Goal: Transaction & Acquisition: Purchase product/service

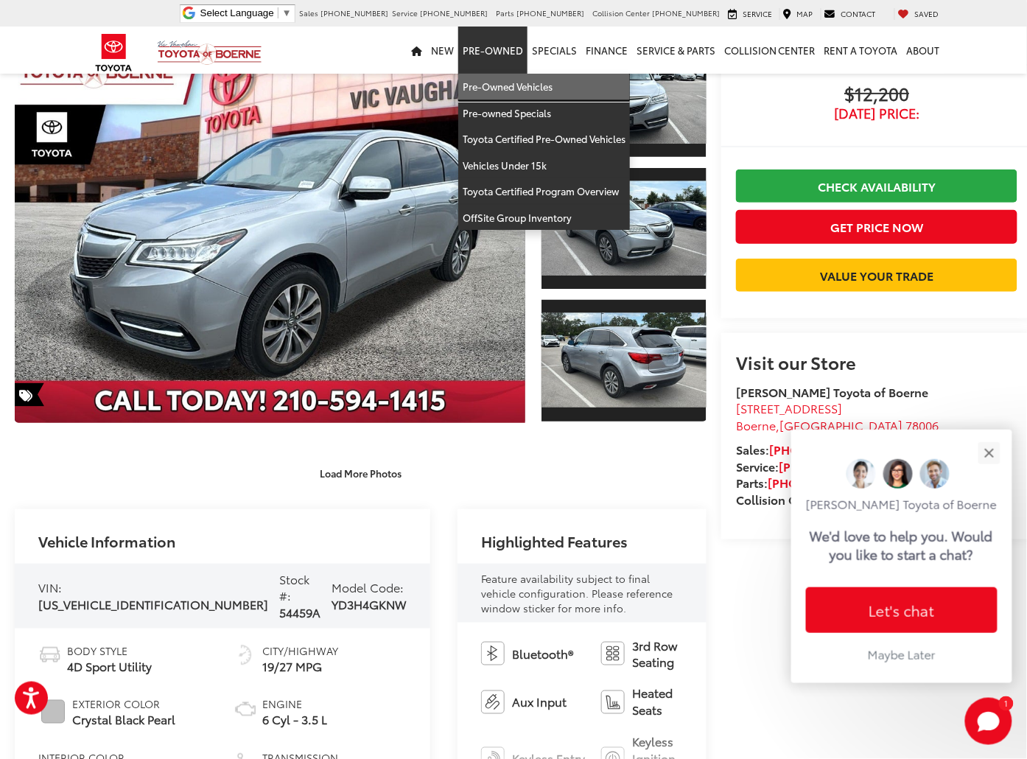
click at [513, 82] on link "Pre-Owned Vehicles" at bounding box center [544, 87] width 172 height 27
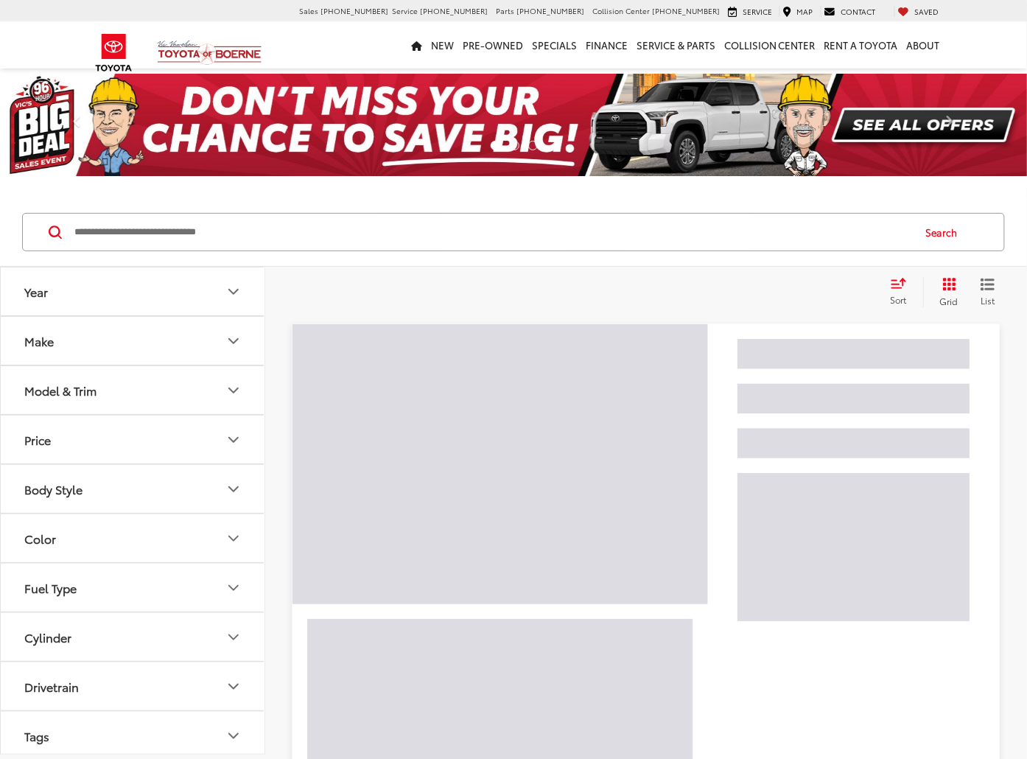
click at [306, 225] on input "Search by Make, Model, or Keyword" at bounding box center [492, 231] width 839 height 35
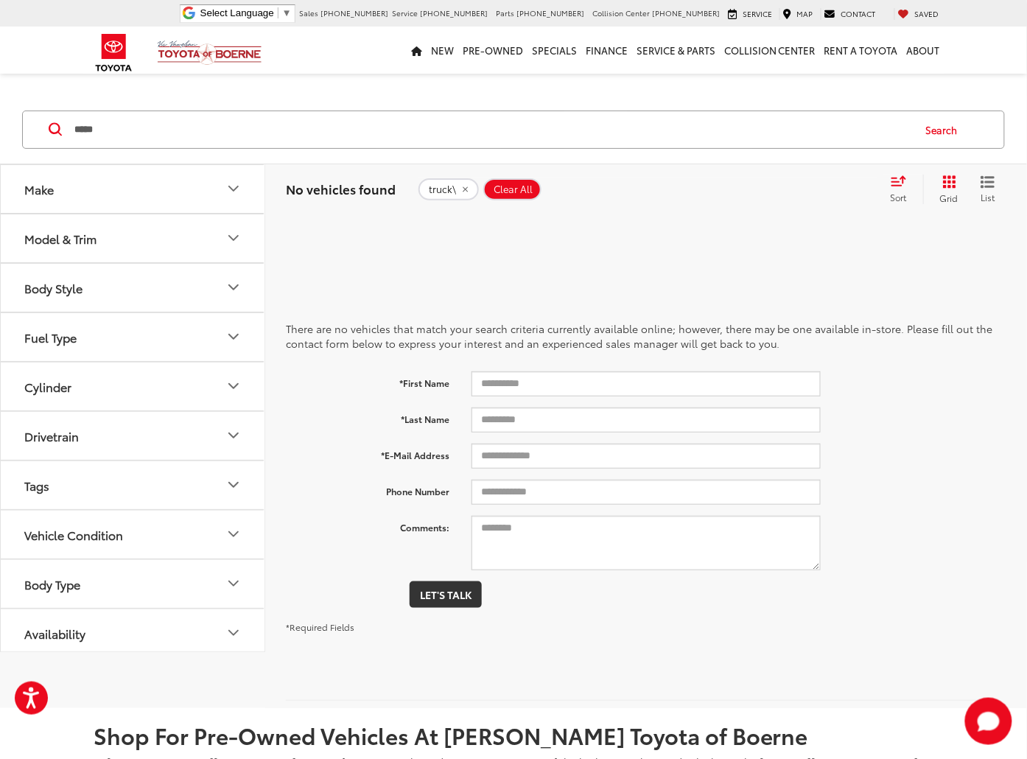
type input "*****"
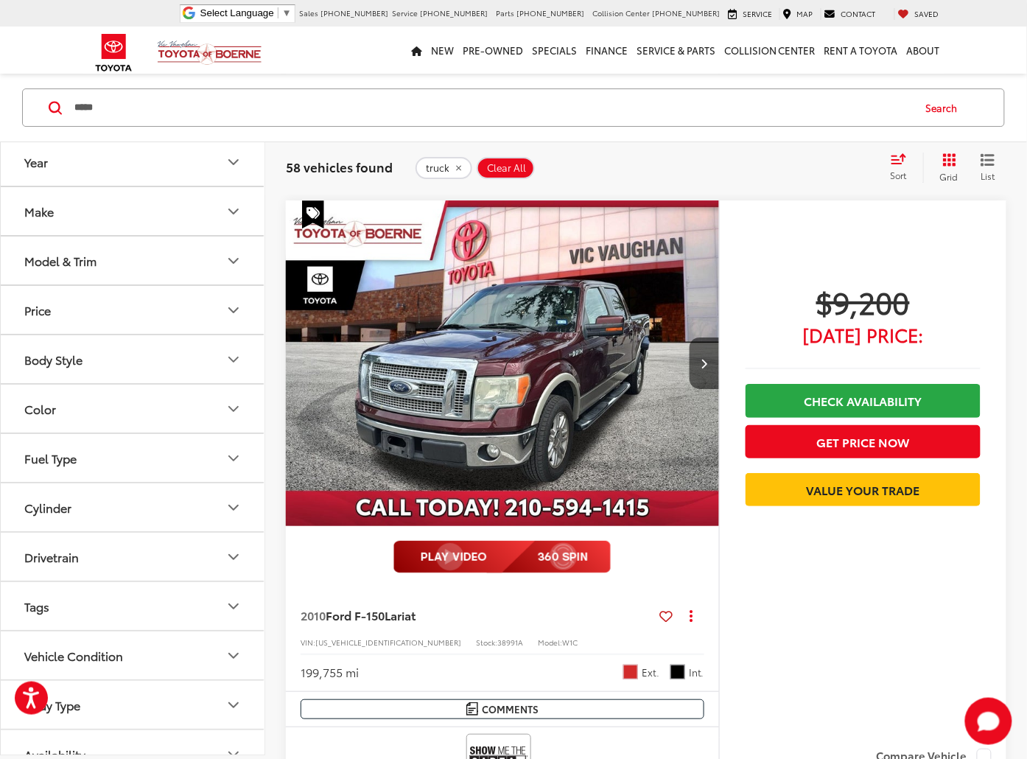
scroll to position [1332, 0]
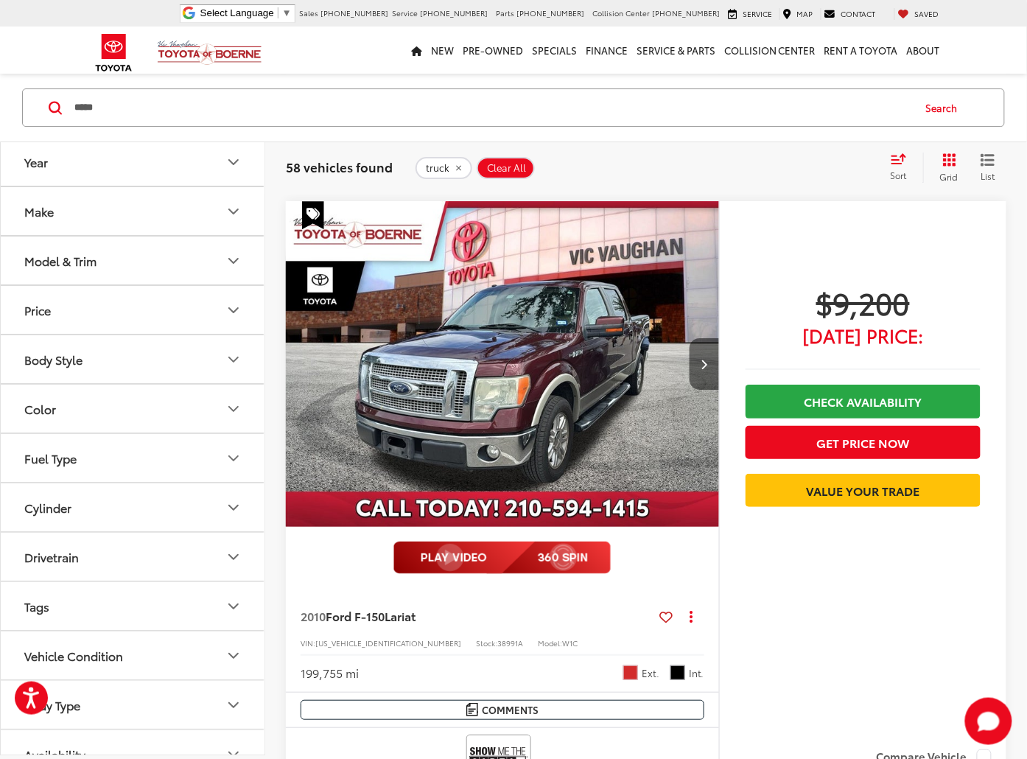
click at [699, 362] on button "Next image" at bounding box center [703, 364] width 29 height 52
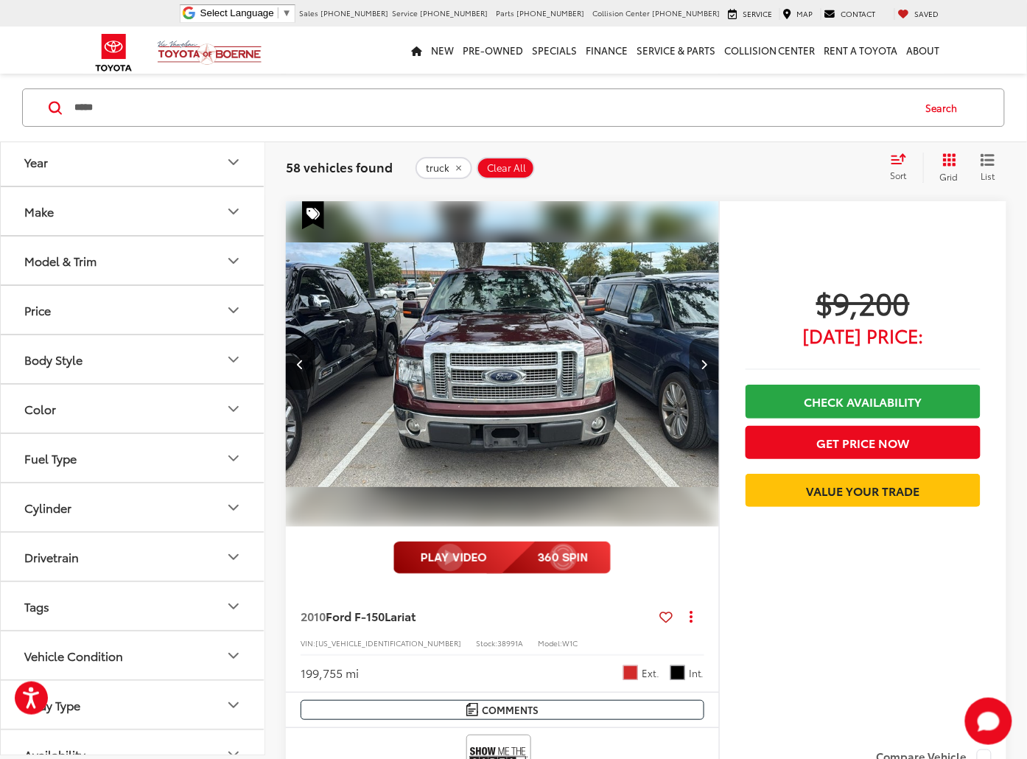
click at [699, 362] on button "Next image" at bounding box center [703, 364] width 29 height 52
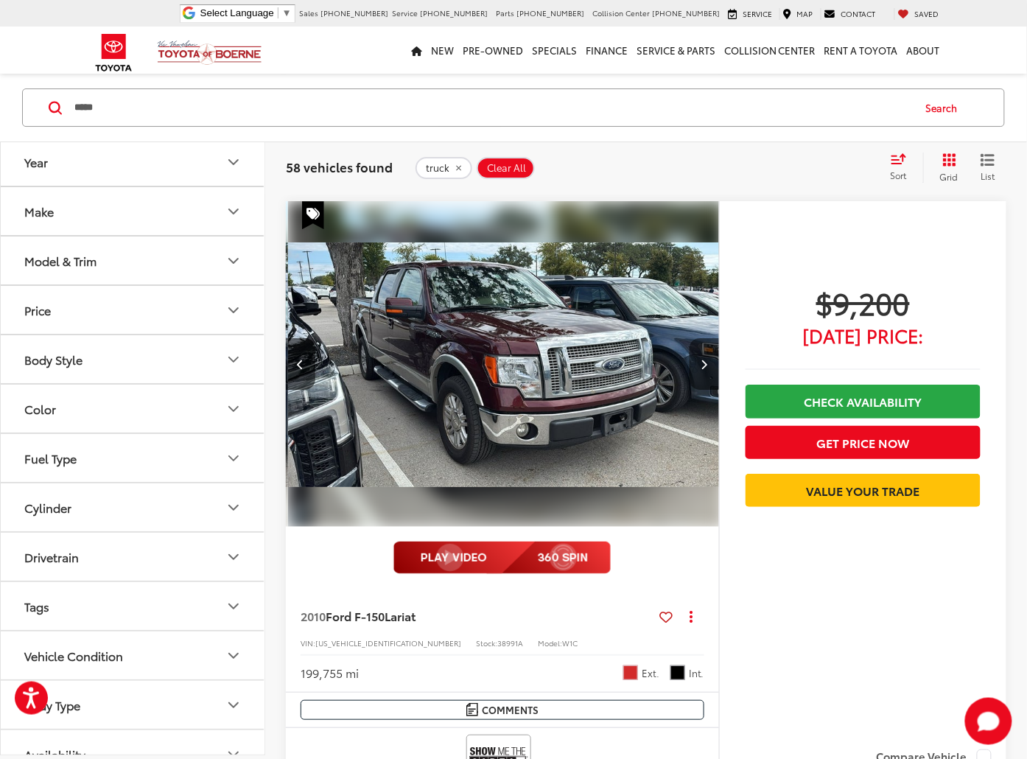
scroll to position [0, 871]
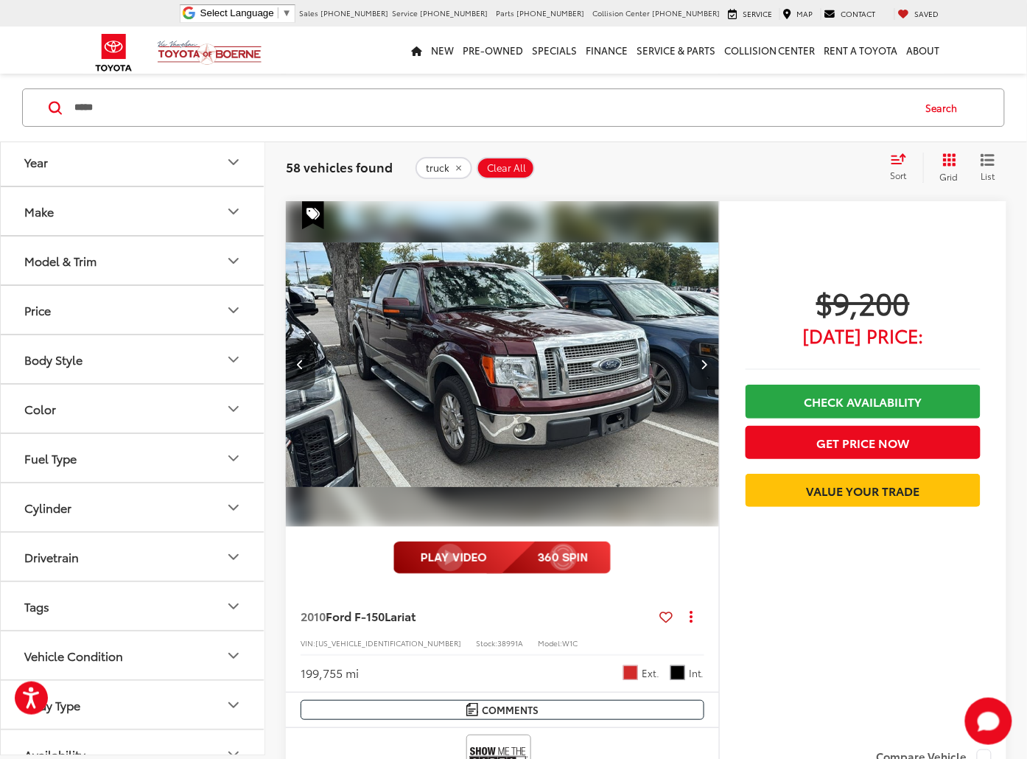
click at [699, 362] on button "Next image" at bounding box center [703, 364] width 29 height 52
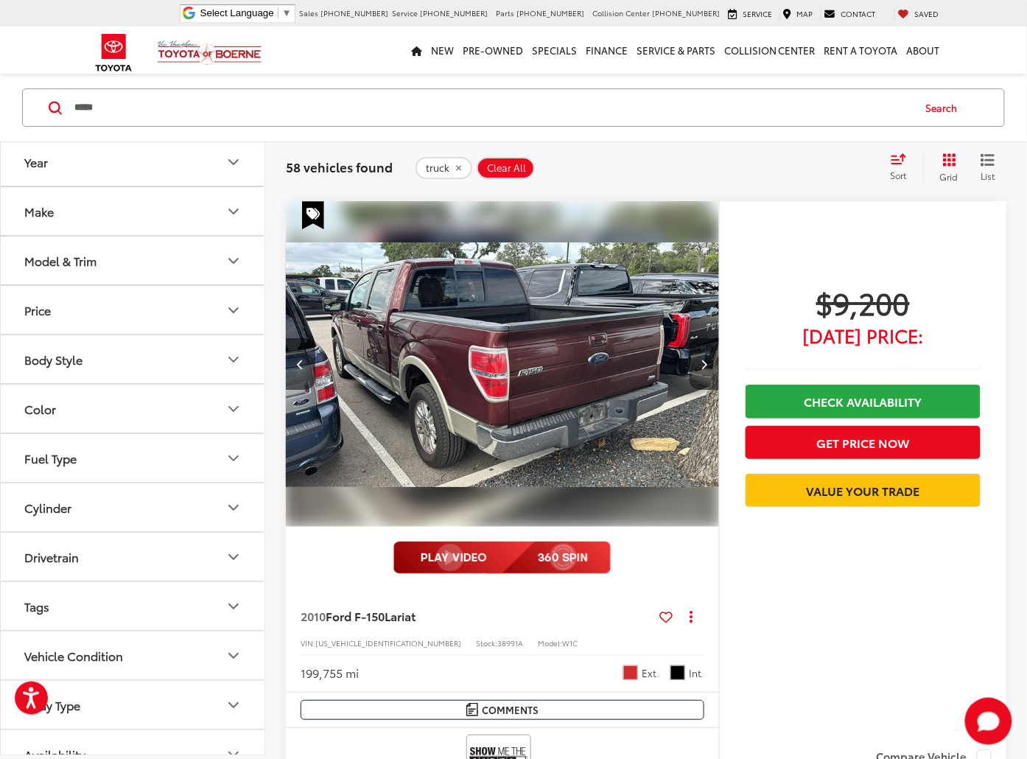
click at [700, 363] on button "Next image" at bounding box center [703, 364] width 29 height 52
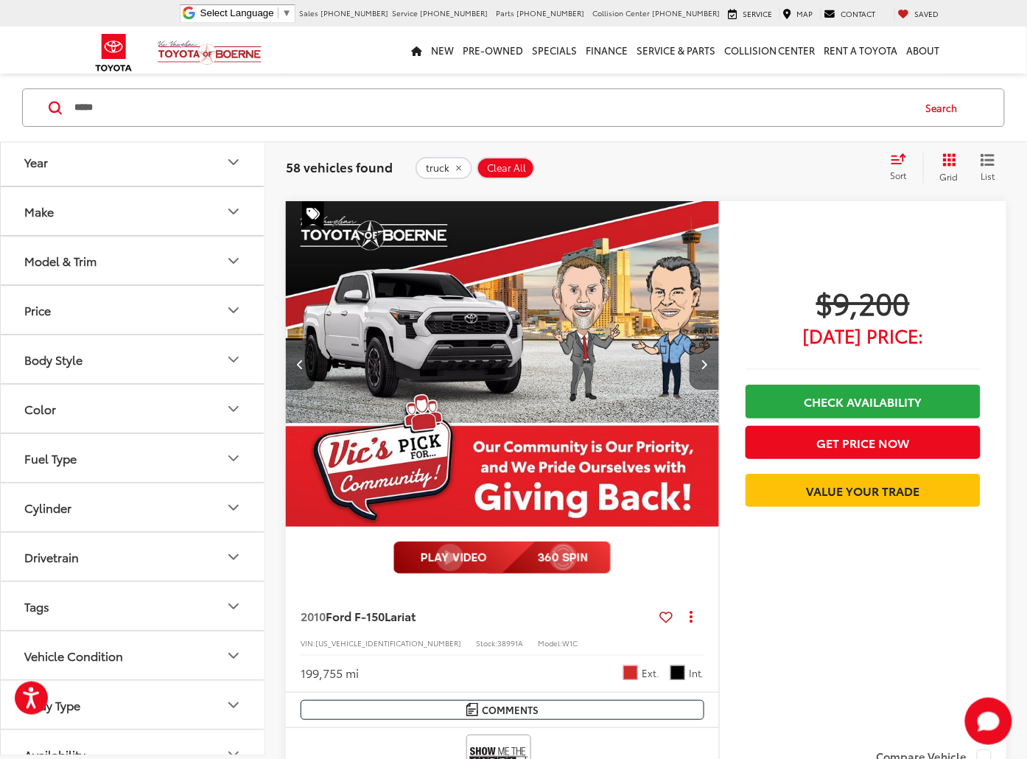
scroll to position [0, 1743]
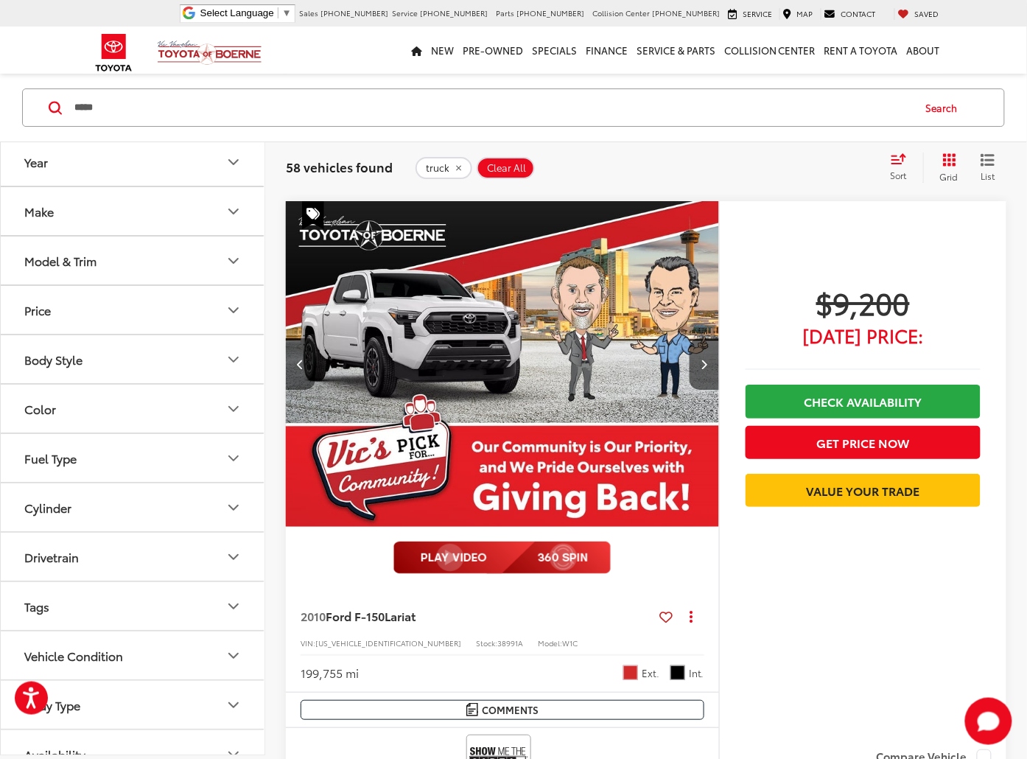
click at [287, 369] on button "Previous image" at bounding box center [300, 364] width 29 height 52
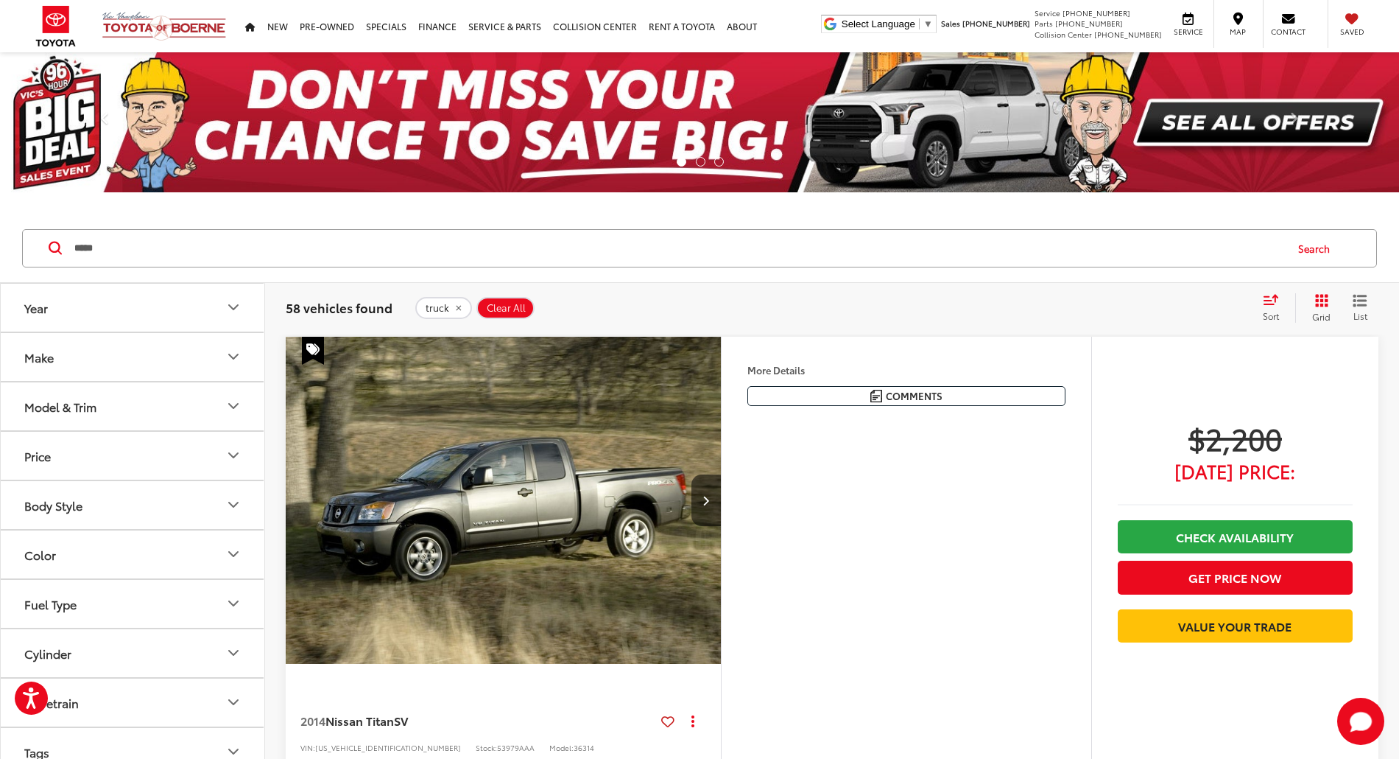
scroll to position [0, 1668]
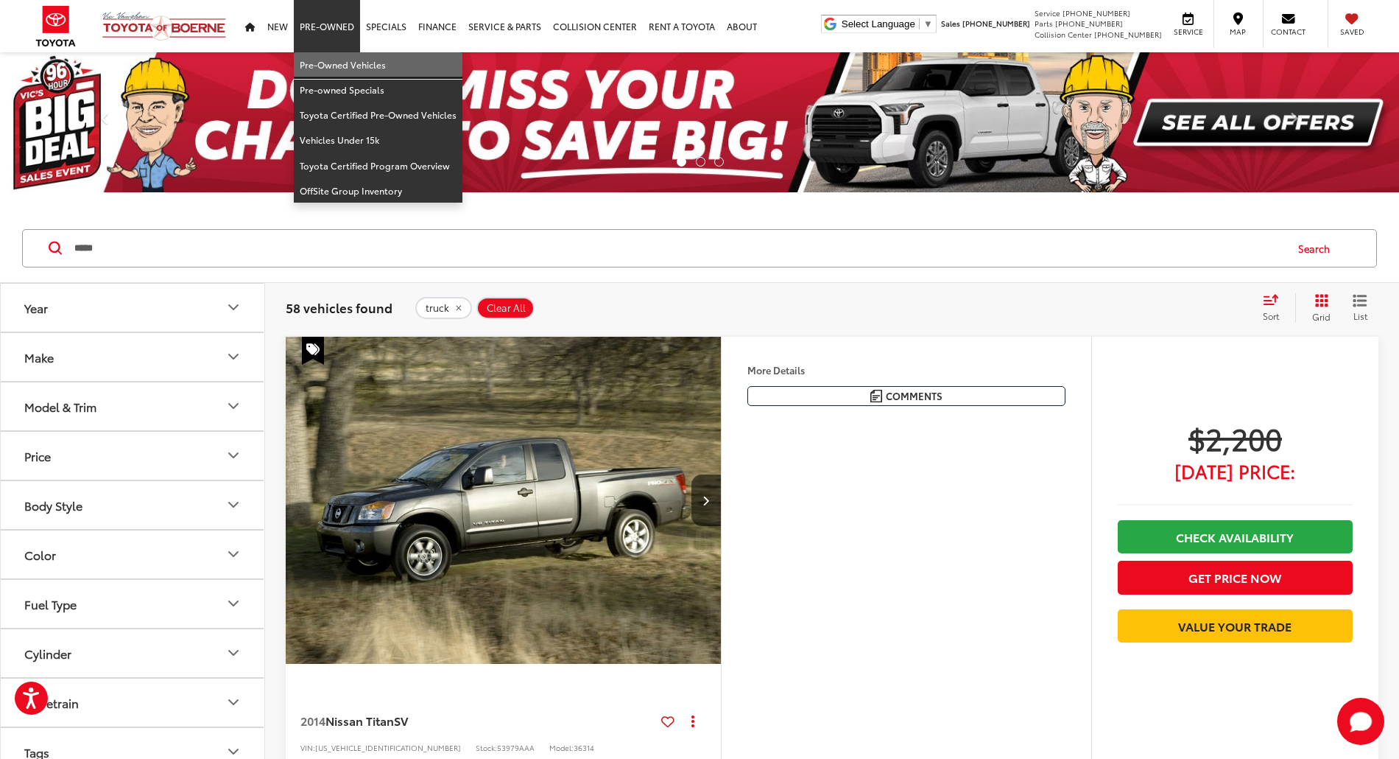
click at [334, 60] on link "Pre-Owned Vehicles" at bounding box center [378, 64] width 169 height 25
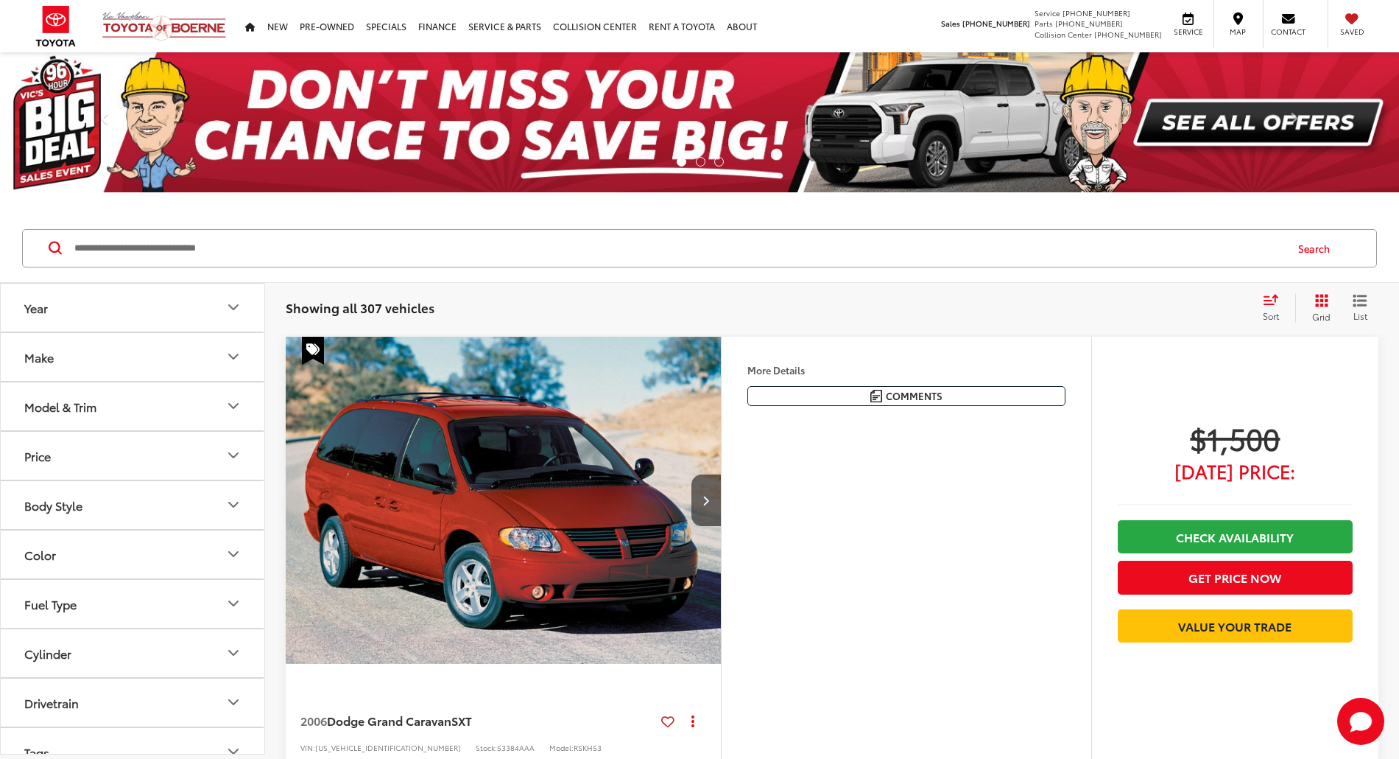
click at [1321, 301] on icon "Grid View" at bounding box center [1321, 300] width 13 height 13
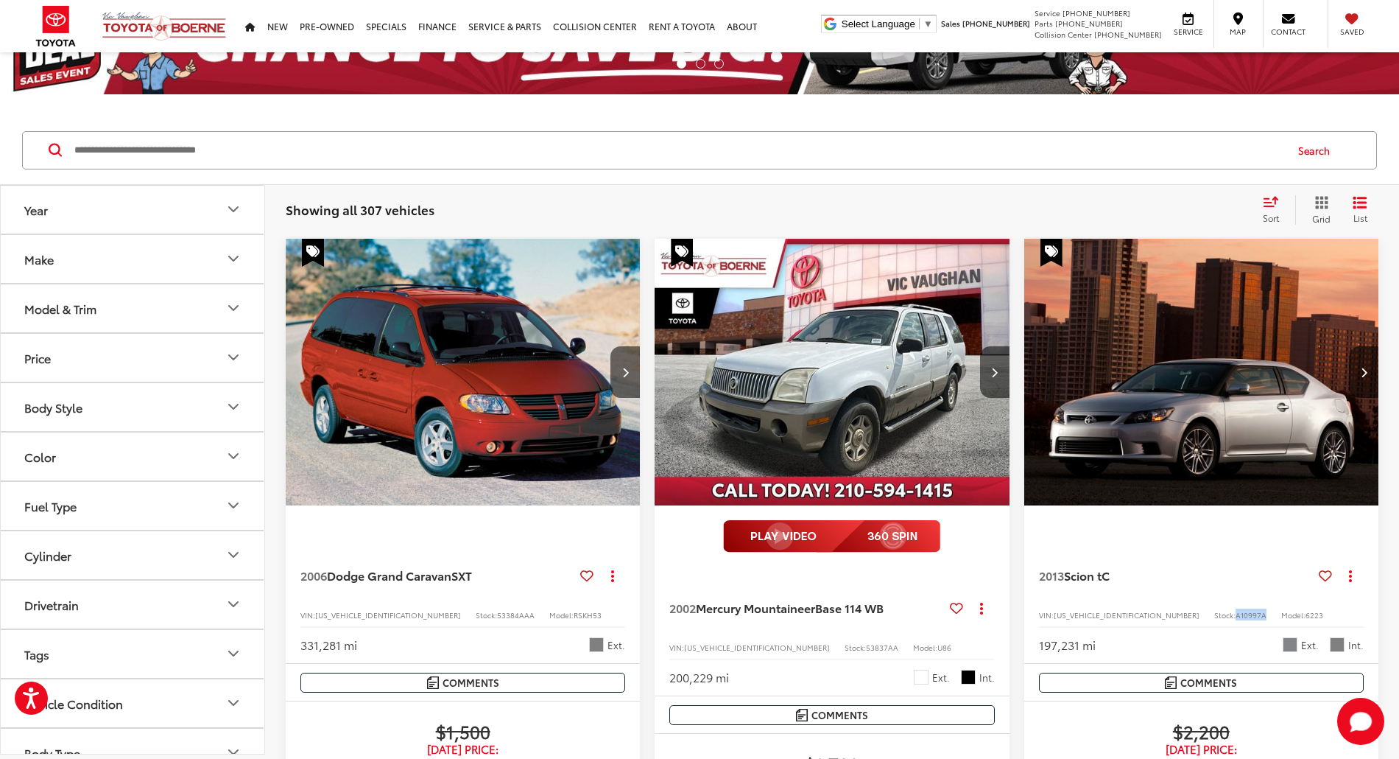
drag, startPoint x: 1017, startPoint y: 545, endPoint x: 980, endPoint y: 548, distance: 37.7
click at [1039, 608] on div "VIN: [US_VEHICLE_IDENTIFICATION_NUMBER] Stock: A10997A Model: 6223" at bounding box center [1201, 613] width 325 height 10
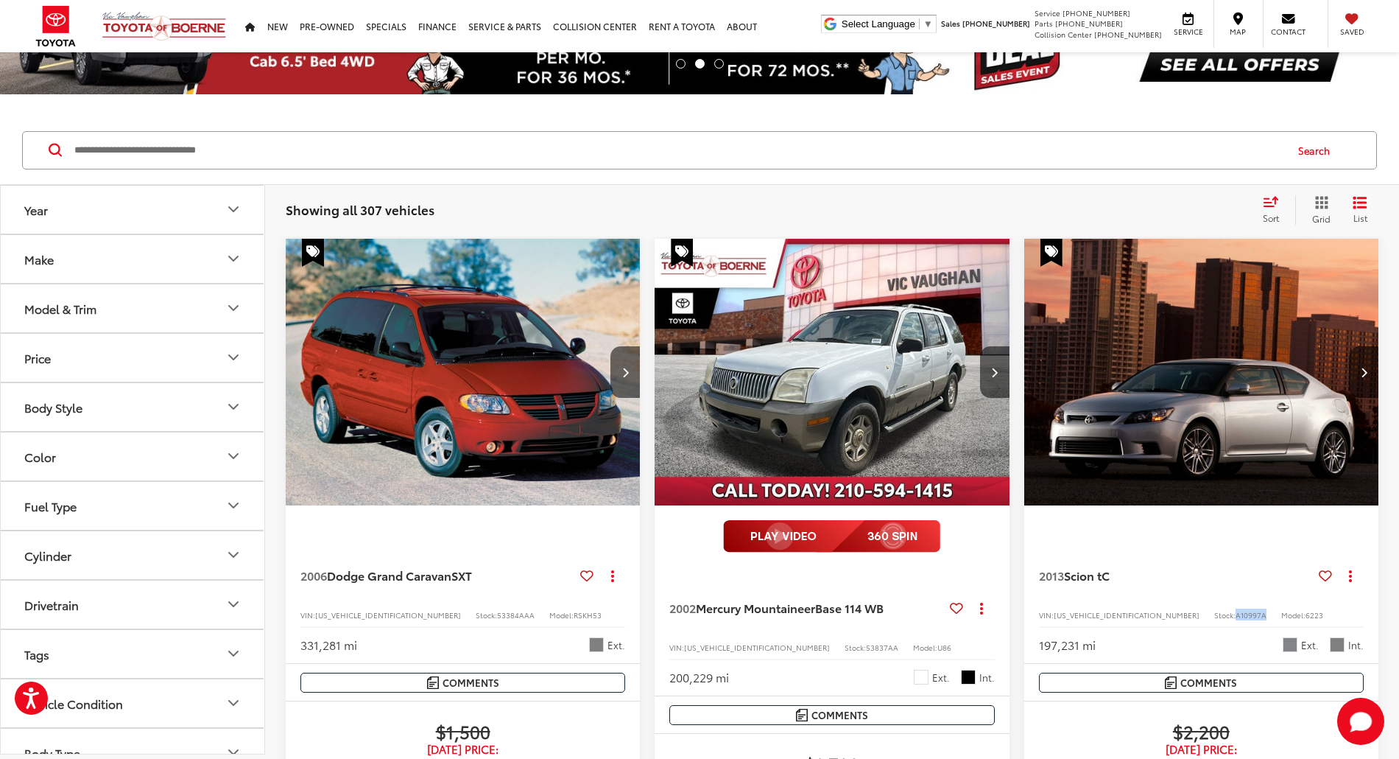
copy div "A10997A"
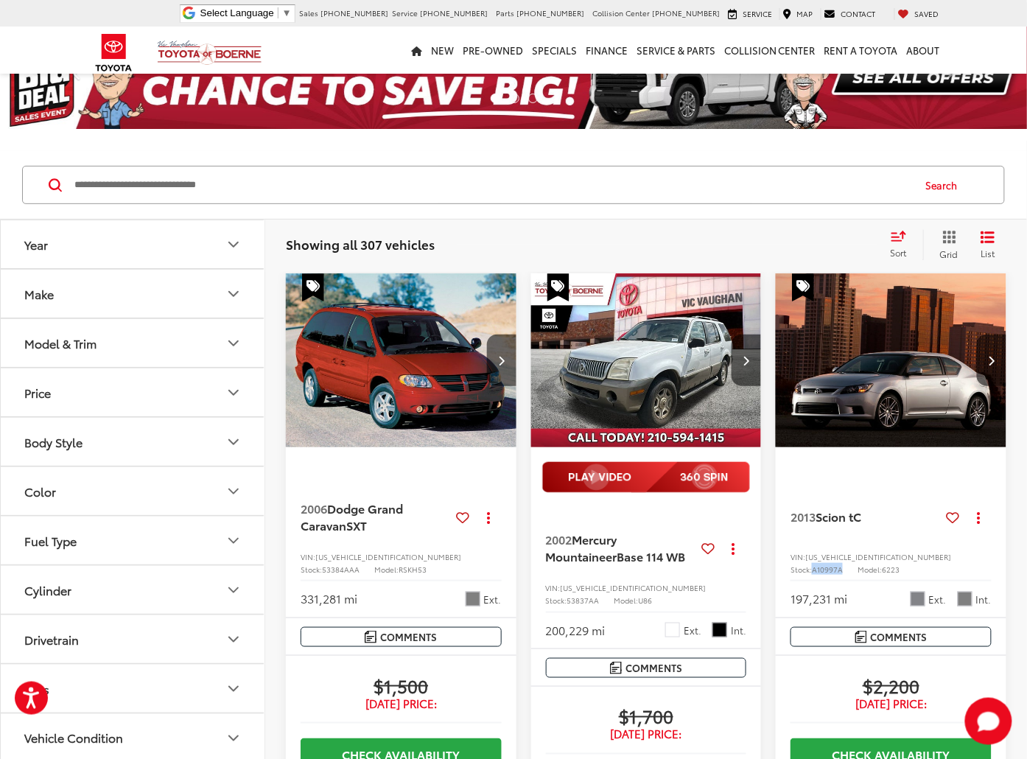
scroll to position [98, 0]
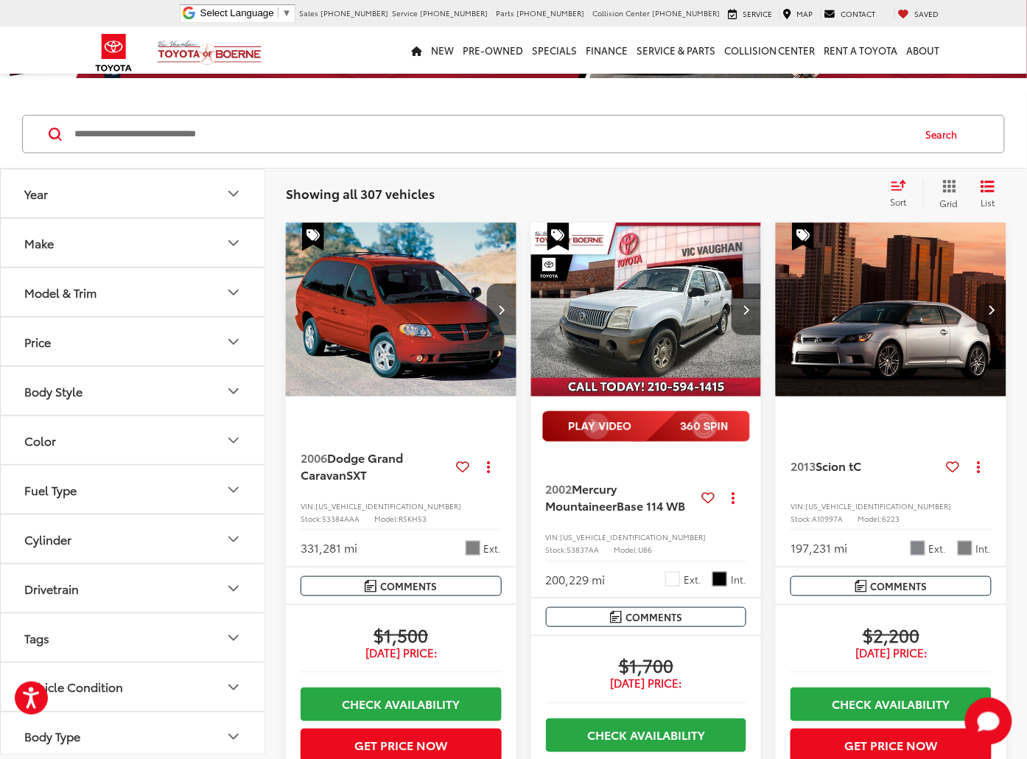
click at [277, 138] on input "Search by Make, Model, or Keyword" at bounding box center [492, 133] width 839 height 35
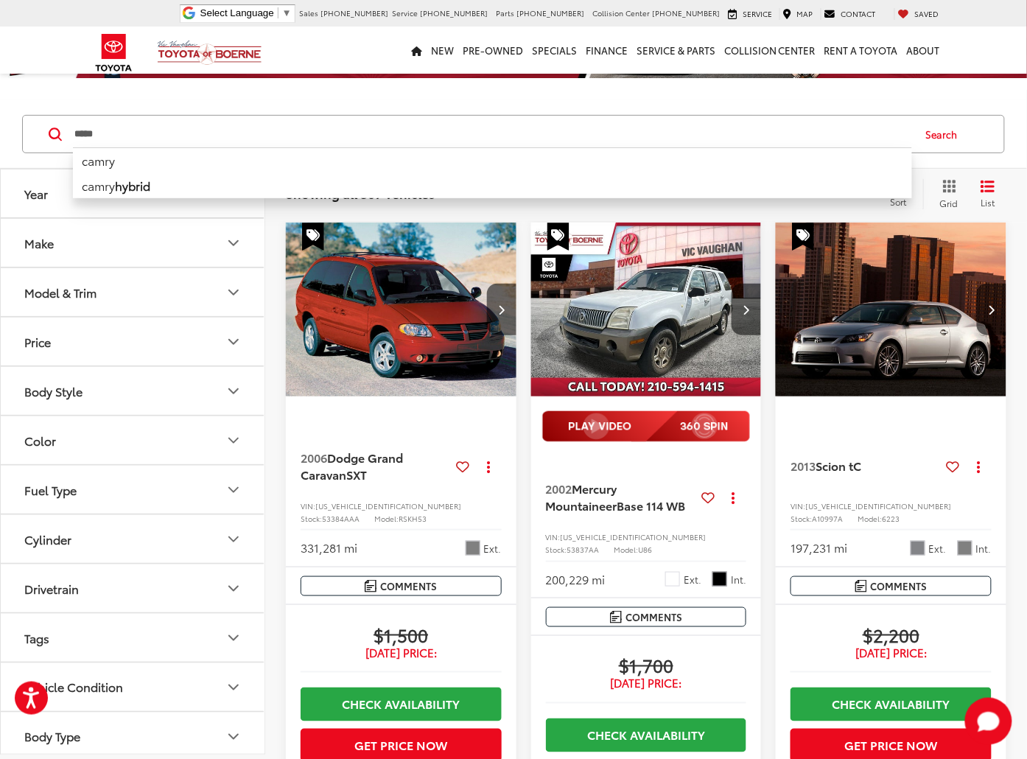
type input "*****"
